Goal: Task Accomplishment & Management: Manage account settings

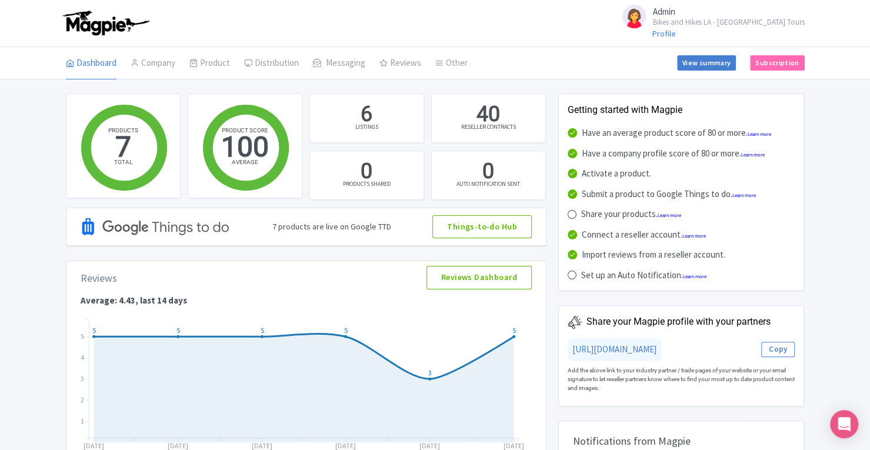
click at [0, 0] on link "Connections" at bounding box center [0, 0] width 0 height 0
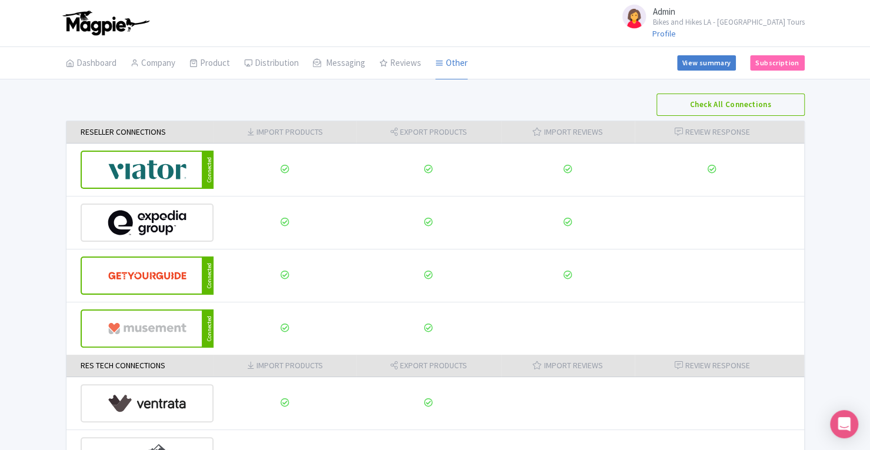
click at [172, 283] on img at bounding box center [147, 276] width 79 height 36
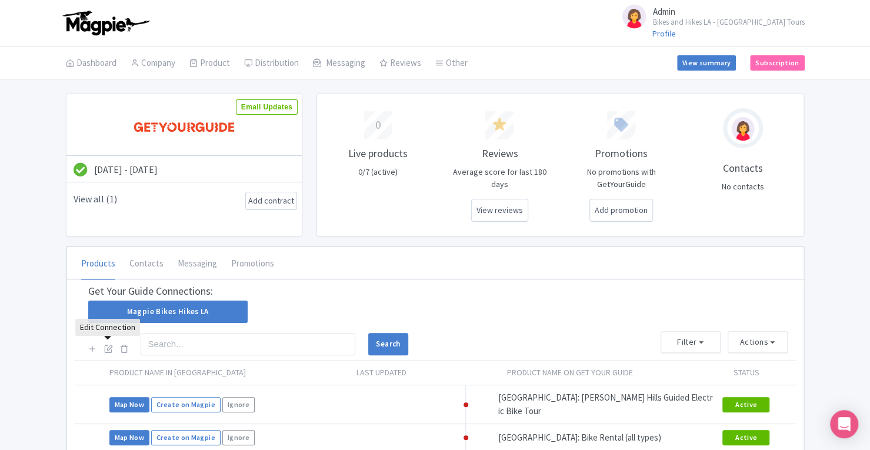
click at [108, 345] on icon at bounding box center [108, 348] width 9 height 9
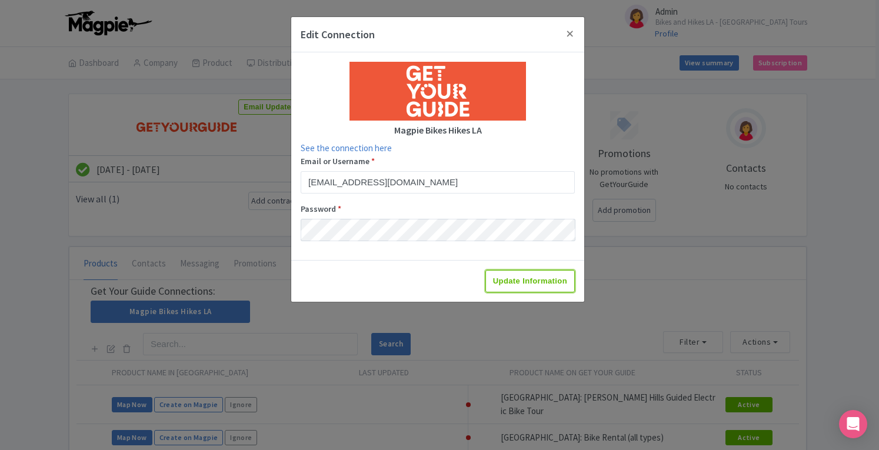
click at [520, 282] on input "Update Information" at bounding box center [529, 281] width 89 height 22
type input "Update Information"
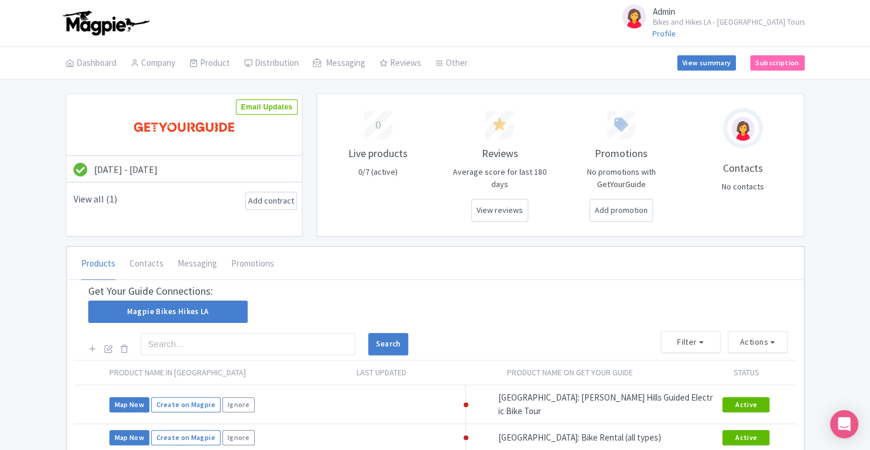
click at [0, 0] on link "Manage Contacts" at bounding box center [0, 0] width 0 height 0
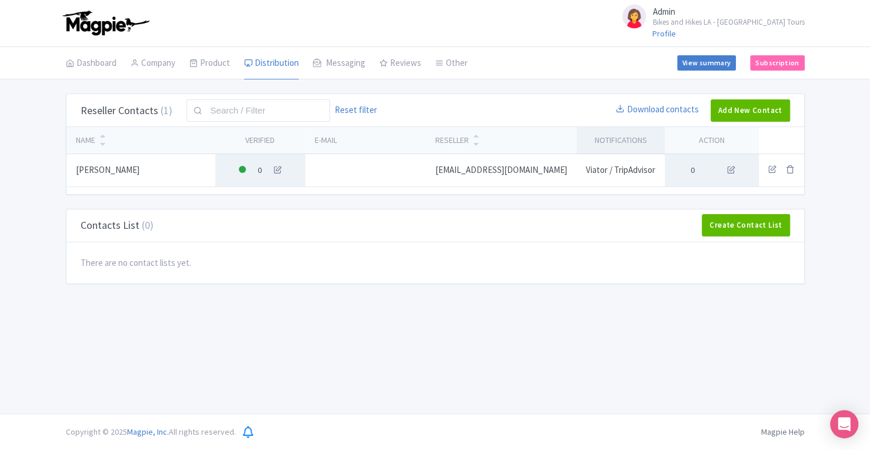
click at [0, 0] on link "Connections" at bounding box center [0, 0] width 0 height 0
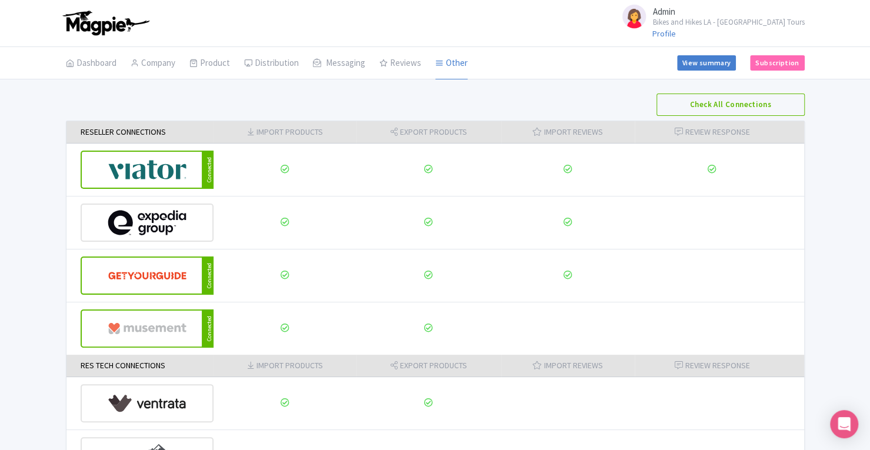
scroll to position [155, 0]
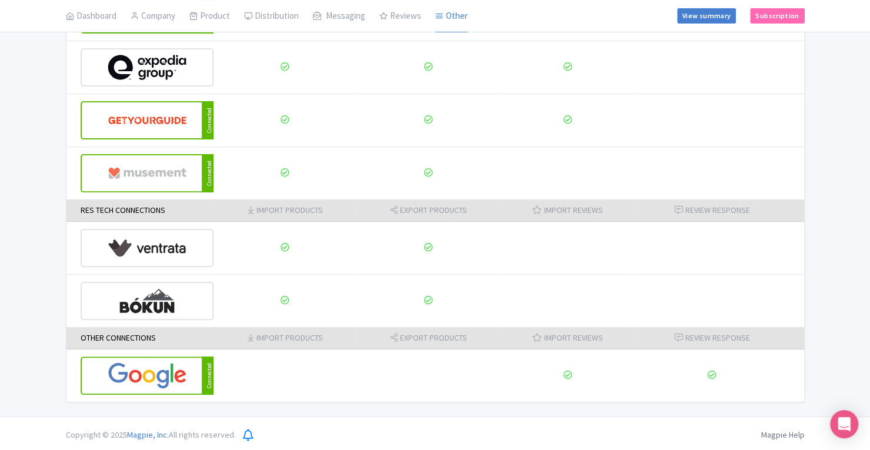
click at [141, 375] on img at bounding box center [147, 376] width 79 height 36
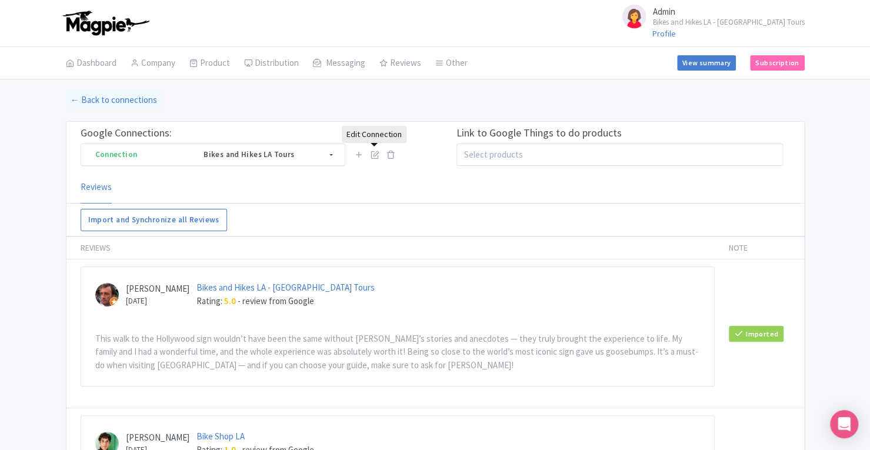
click at [378, 152] on icon at bounding box center [374, 154] width 9 height 9
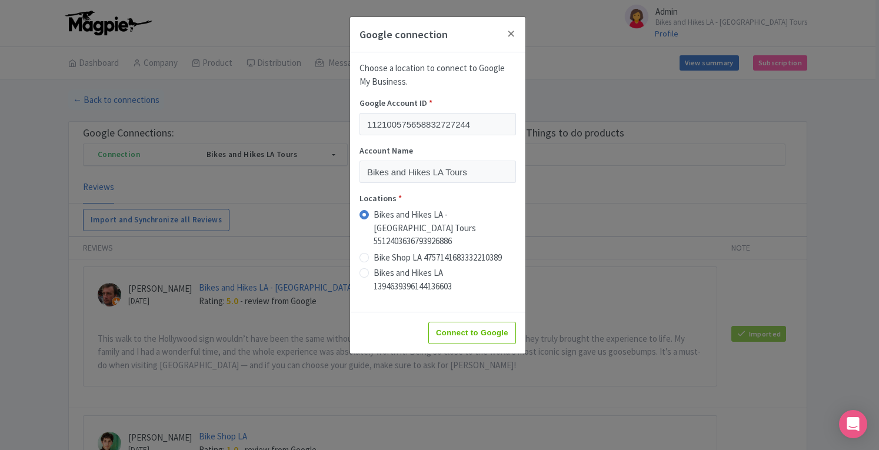
click at [284, 70] on div "Google connection Choose a location to connect to Google My Business. Google Ac…" at bounding box center [439, 225] width 879 height 450
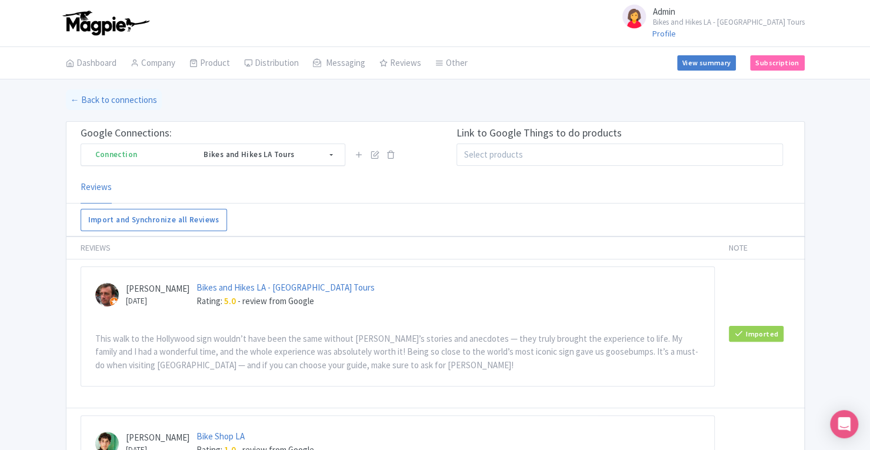
click at [0, 0] on link "Manage Contacts" at bounding box center [0, 0] width 0 height 0
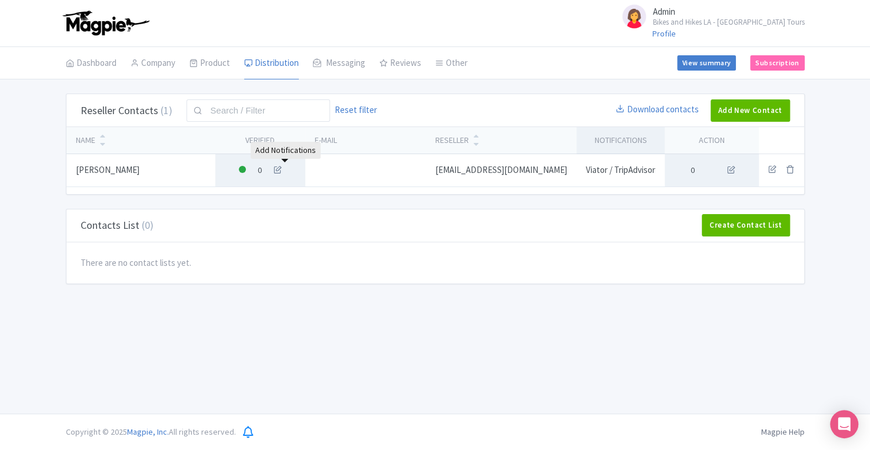
click at [284, 175] on link at bounding box center [277, 170] width 13 height 12
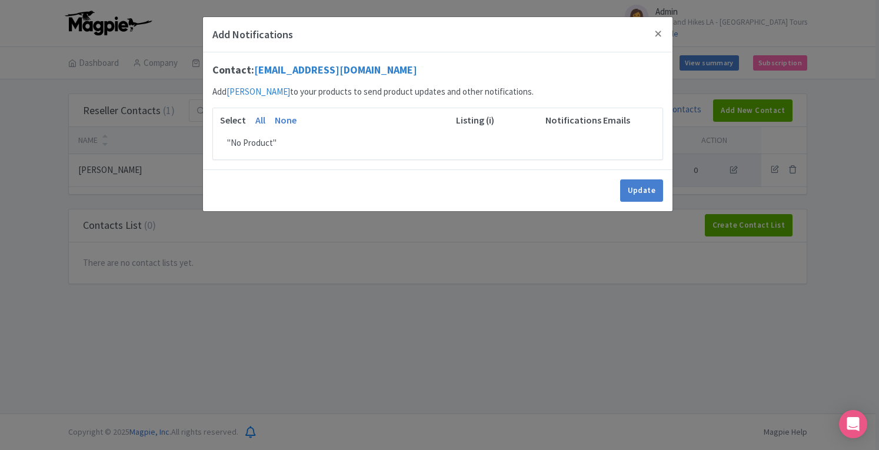
click at [786, 356] on div "Add Notifications Contact: mabennett@tripadvisor.com Add Maggie Bennett to your…" at bounding box center [439, 225] width 879 height 450
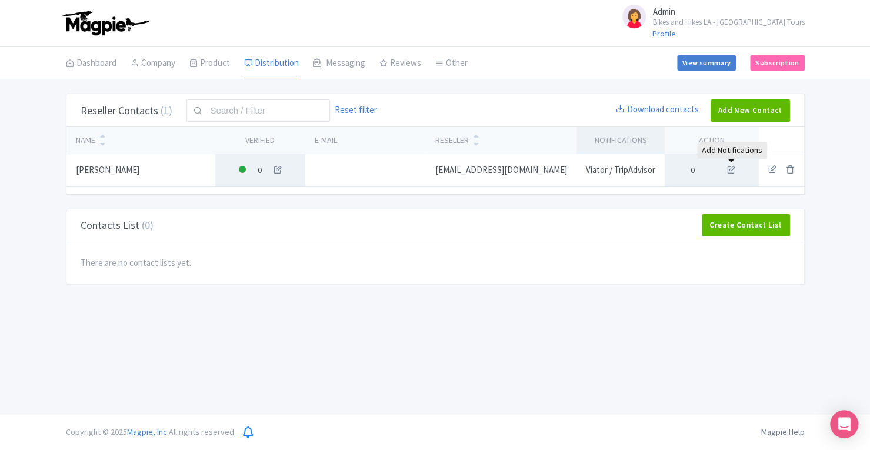
click at [733, 171] on icon at bounding box center [730, 169] width 13 height 13
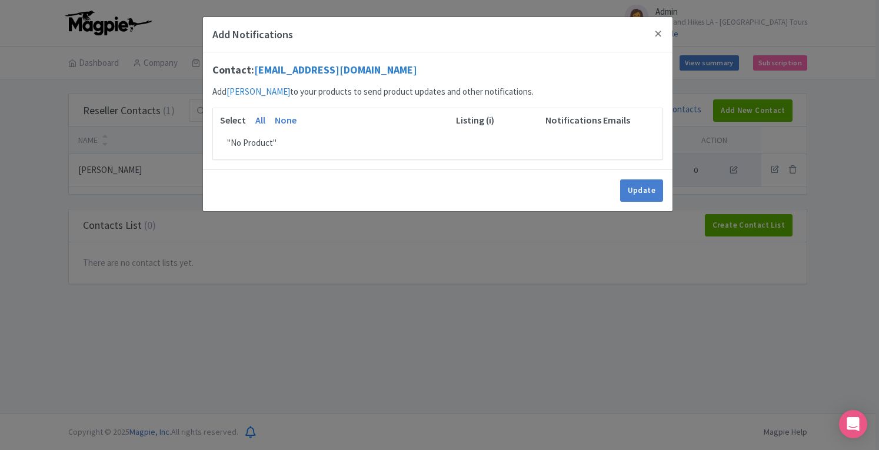
click at [610, 340] on div "Add Notifications Contact: mabennett@tripadvisor.com Add Maggie Bennett to your…" at bounding box center [439, 225] width 879 height 450
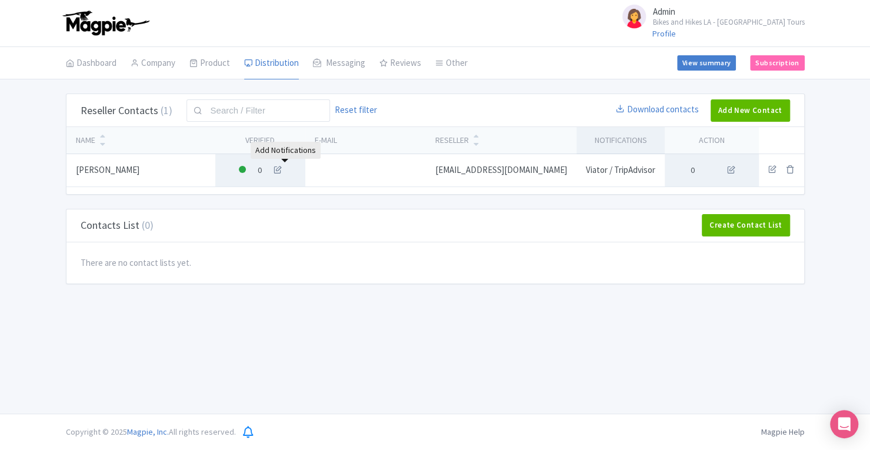
click at [284, 172] on icon at bounding box center [277, 169] width 13 height 13
